Goal: Task Accomplishment & Management: Manage account settings

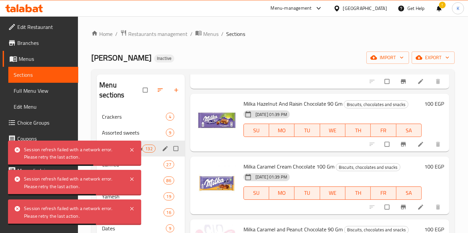
scroll to position [7507, 0]
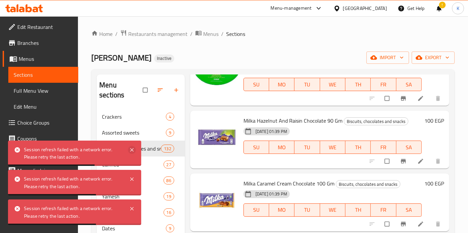
click at [131, 149] on icon at bounding box center [132, 150] width 8 height 8
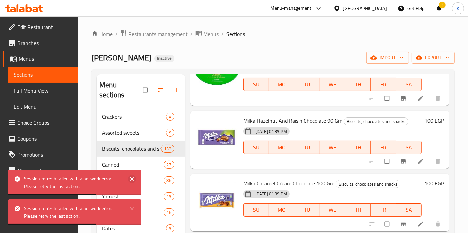
click at [132, 181] on icon at bounding box center [132, 179] width 8 height 8
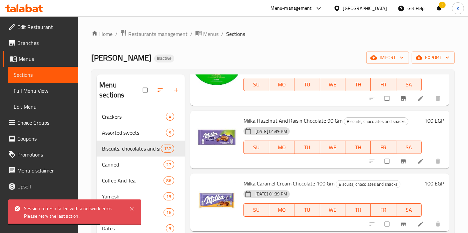
click at [130, 216] on div "Session refresh failed with a network error. Please retry the last action." at bounding box center [74, 213] width 133 height 26
click at [131, 208] on icon at bounding box center [132, 209] width 8 height 8
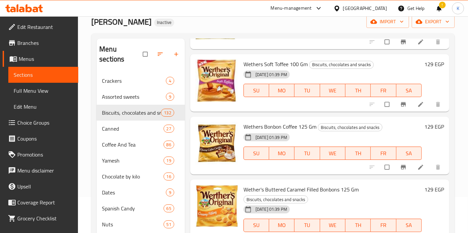
scroll to position [31, 0]
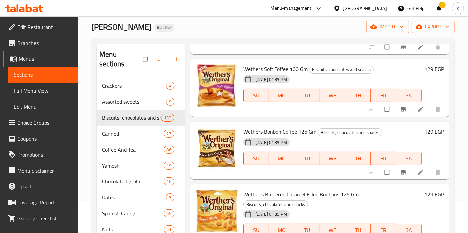
drag, startPoint x: 444, startPoint y: 183, endPoint x: 446, endPoint y: 180, distance: 3.8
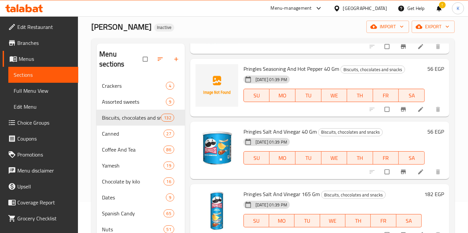
scroll to position [1985, 0]
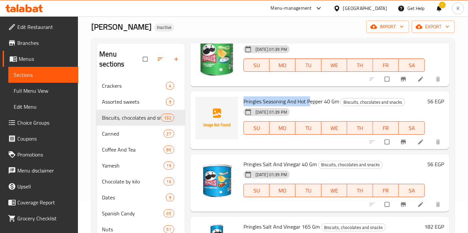
drag, startPoint x: 242, startPoint y: 101, endPoint x: 313, endPoint y: 100, distance: 70.2
click at [311, 100] on div "Pringles Seasoning And Hot Pepper 40 Gm Biscuits, chocolates and snacks [DATE] …" at bounding box center [334, 120] width 186 height 53
click at [333, 97] on span "Pringles Seasoning And Hot Pepper 40 Gm" at bounding box center [291, 102] width 96 height 10
drag, startPoint x: 243, startPoint y: 100, endPoint x: 337, endPoint y: 97, distance: 93.9
click at [337, 97] on span "Pringles Seasoning And Hot Pepper 40 Gm" at bounding box center [291, 102] width 96 height 10
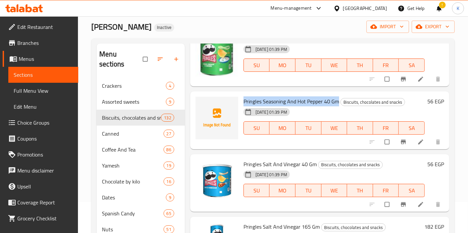
copy span "Pringles Seasoning And Hot Pepper 40 Gm"
click at [205, 104] on icon "upload picture" at bounding box center [204, 106] width 7 height 7
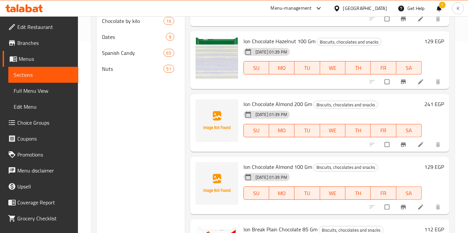
scroll to position [4309, 0]
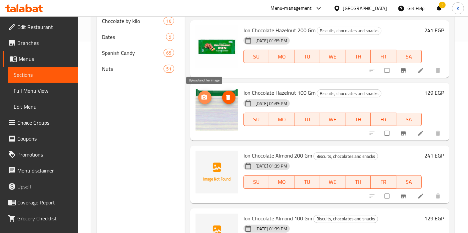
click at [203, 96] on icon "upload picture" at bounding box center [204, 97] width 7 height 7
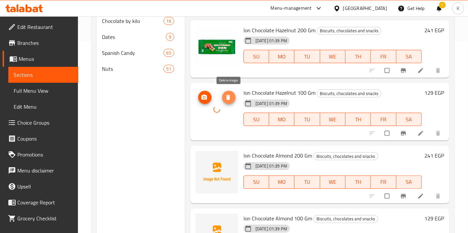
click at [225, 98] on icon "delete image" at bounding box center [228, 97] width 7 height 7
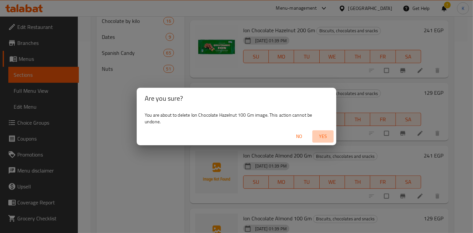
click at [328, 134] on span "Yes" at bounding box center [323, 136] width 16 height 8
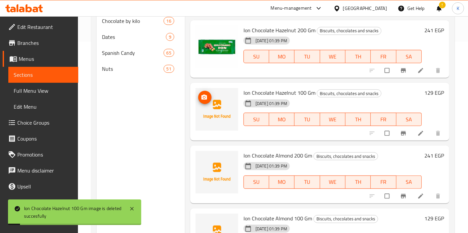
click at [202, 97] on icon "upload picture" at bounding box center [204, 97] width 6 height 5
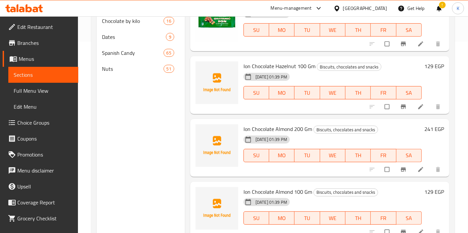
scroll to position [4346, 0]
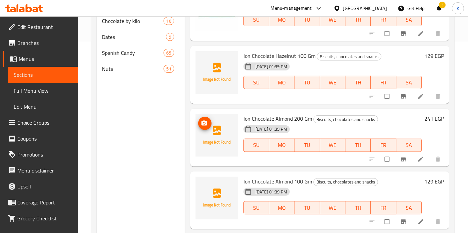
click at [207, 123] on icon "upload picture" at bounding box center [204, 123] width 7 height 7
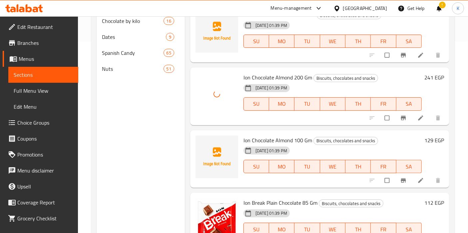
scroll to position [4420, 0]
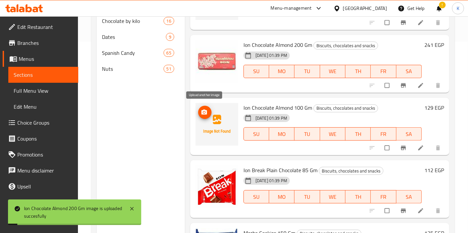
click at [208, 113] on span "upload picture" at bounding box center [204, 112] width 13 height 7
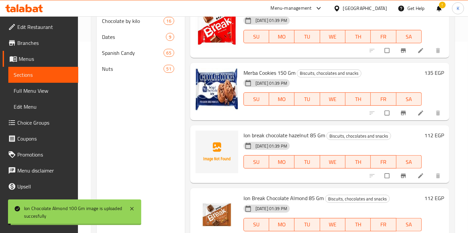
scroll to position [4613, 0]
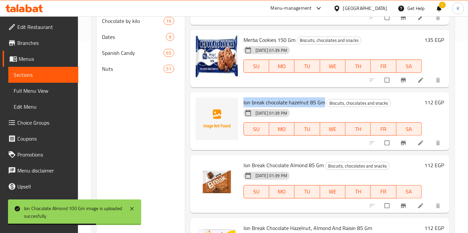
drag, startPoint x: 242, startPoint y: 100, endPoint x: 323, endPoint y: 101, distance: 81.2
click at [323, 101] on div "Ion break chocolate hazelnut 85 Gm Biscuits, chocolates and snacks [DATE] 01:39…" at bounding box center [332, 121] width 183 height 53
copy span "Ion break chocolate hazelnut 85 Gm"
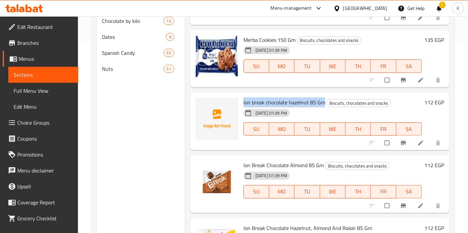
copy span "Ion break chocolate hazelnut 85 Gm"
click at [200, 107] on span "upload picture" at bounding box center [204, 107] width 13 height 7
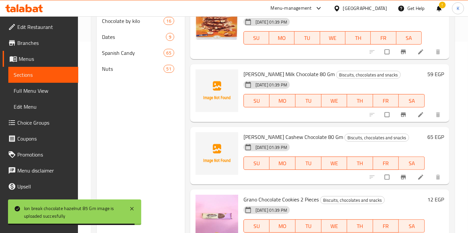
scroll to position [5648, 0]
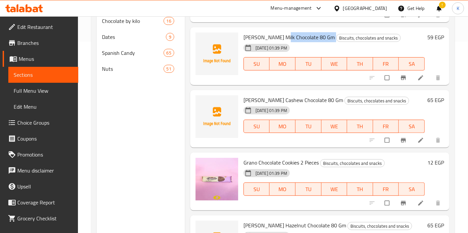
drag, startPoint x: 277, startPoint y: 34, endPoint x: 326, endPoint y: 34, distance: 49.6
click at [326, 34] on h6 "[PERSON_NAME] Milk Chocolate 80 Gm Biscuits, chocolates and snacks" at bounding box center [333, 37] width 181 height 9
copy h6 "Milk Chocolate 80 Gm"
drag, startPoint x: 242, startPoint y: 35, endPoint x: 326, endPoint y: 36, distance: 83.9
click at [326, 36] on div "[PERSON_NAME] Milk Chocolate 80 Gm Biscuits, chocolates and snacks [DATE] 01:39…" at bounding box center [334, 56] width 186 height 53
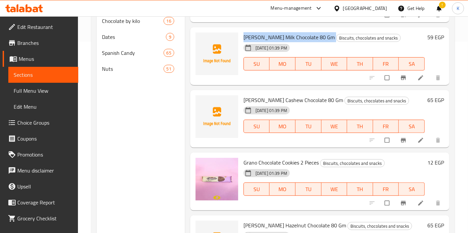
copy h6 "[PERSON_NAME] Milk Chocolate 80 Gm"
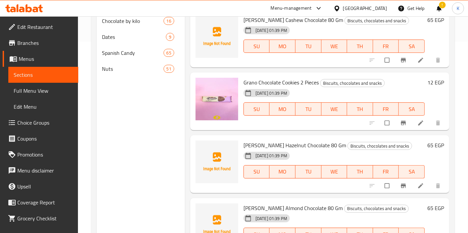
scroll to position [5759, 0]
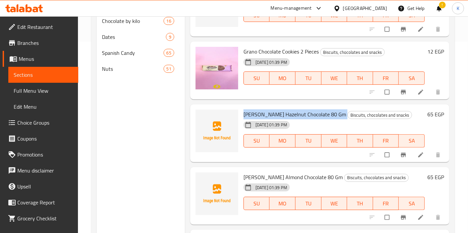
drag, startPoint x: 241, startPoint y: 110, endPoint x: 337, endPoint y: 106, distance: 95.9
click at [337, 107] on div "[PERSON_NAME] Hazelnut Chocolate 80 Gm Biscuits, chocolates and snacks [DATE] 0…" at bounding box center [334, 133] width 186 height 53
copy h6 "[PERSON_NAME] Hazelnut Chocolate 80 Gm"
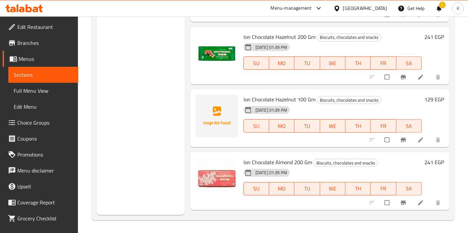
scroll to position [4118, 0]
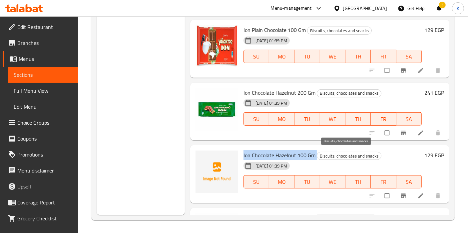
drag, startPoint x: 243, startPoint y: 150, endPoint x: 317, endPoint y: 150, distance: 73.2
click at [317, 150] on div "Ion Chocolate Hazelnut 100 Gm Biscuits, chocolates and snacks [DATE] 01:39 PM S…" at bounding box center [332, 174] width 183 height 53
copy h6 "Ion Chocolate Hazelnut 100 Gm"
click at [203, 161] on button "upload picture" at bounding box center [204, 159] width 13 height 13
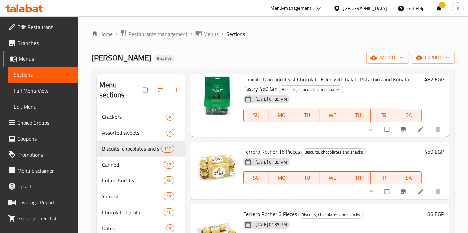
scroll to position [0, 0]
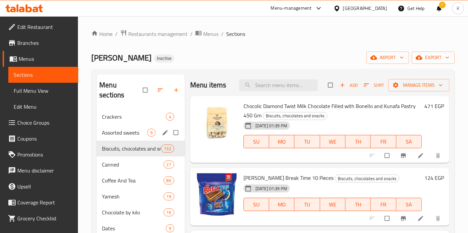
click at [119, 125] on div "Assorted sweets 9" at bounding box center [141, 133] width 88 height 16
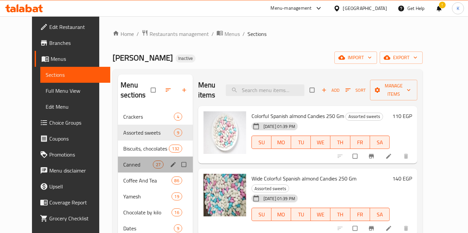
click at [119, 159] on div "Canned 27" at bounding box center [155, 165] width 75 height 16
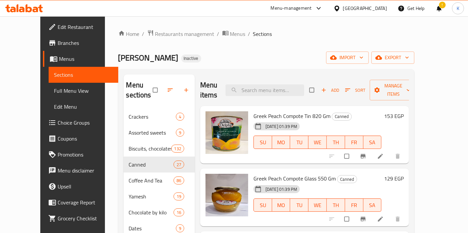
scroll to position [74, 0]
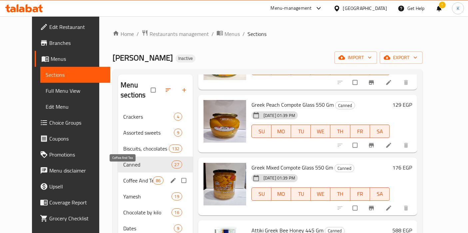
click at [136, 177] on span "Coffee And Tea" at bounding box center [137, 181] width 29 height 8
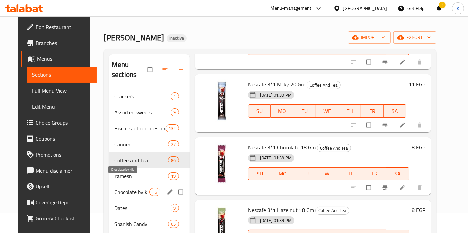
scroll to position [37, 0]
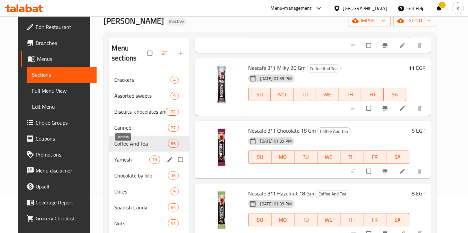
click at [119, 156] on span "Yamesh" at bounding box center [131, 160] width 35 height 8
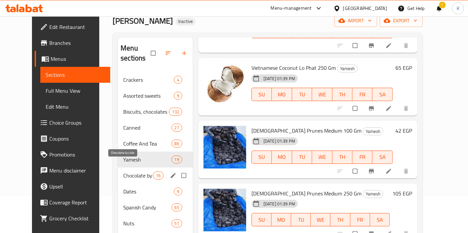
click at [123, 172] on span "Chocolate by kilo" at bounding box center [137, 176] width 29 height 8
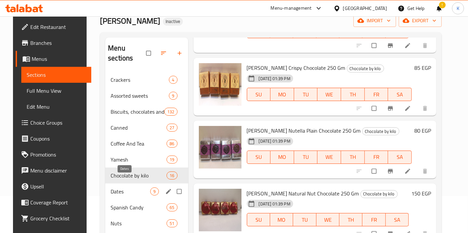
click at [112, 188] on span "Dates" at bounding box center [131, 192] width 40 height 8
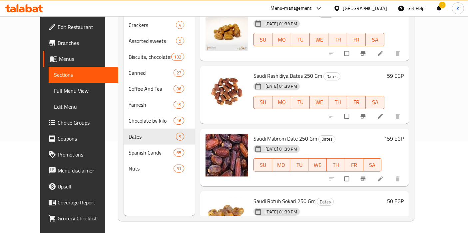
scroll to position [93, 0]
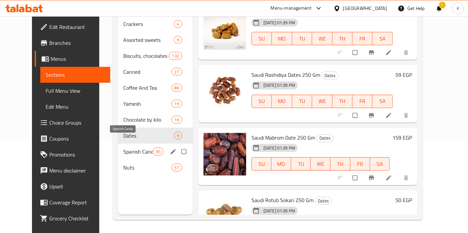
click at [123, 148] on span "Spanish Candy" at bounding box center [137, 152] width 29 height 8
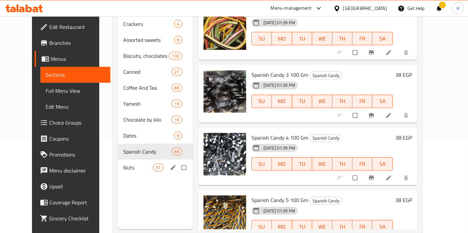
click at [118, 160] on div "Nuts 51" at bounding box center [155, 168] width 75 height 16
